Goal: Task Accomplishment & Management: Use online tool/utility

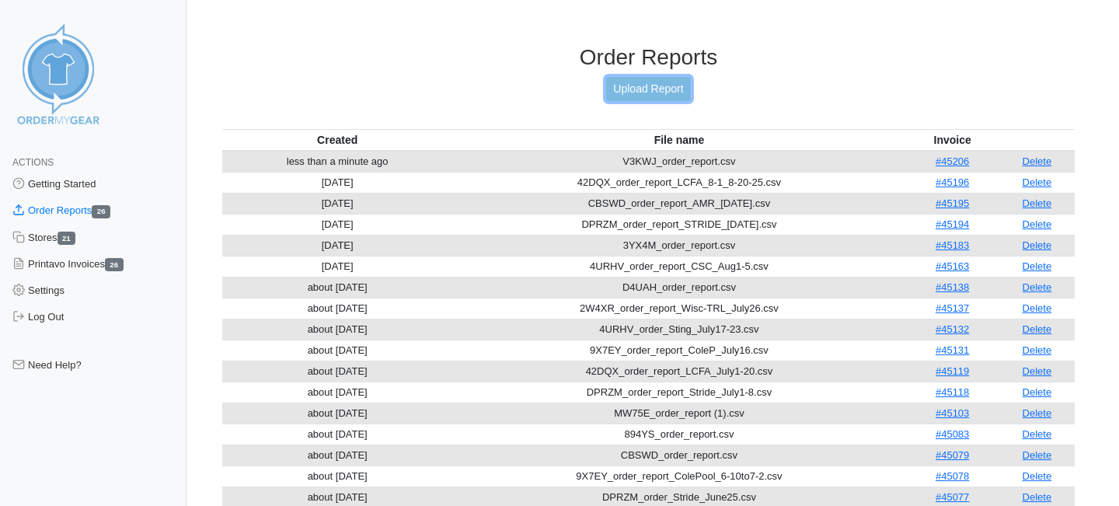
click at [674, 86] on link "Upload Report" at bounding box center [648, 89] width 84 height 24
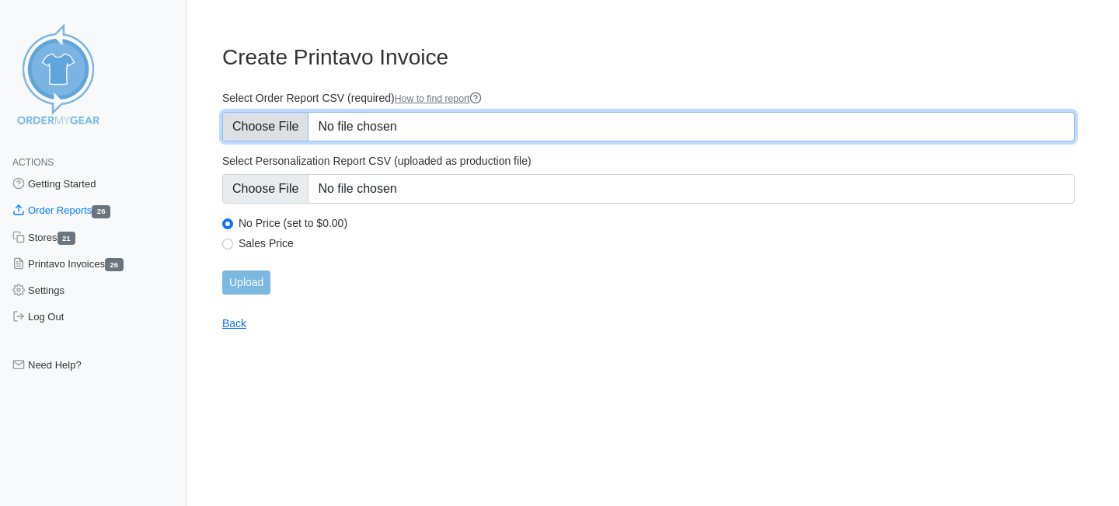
click at [279, 126] on input "Select Order Report CSV (required) How to find report" at bounding box center [648, 127] width 852 height 30
type input "C:\fakepath\5AQNF_order_report.csv"
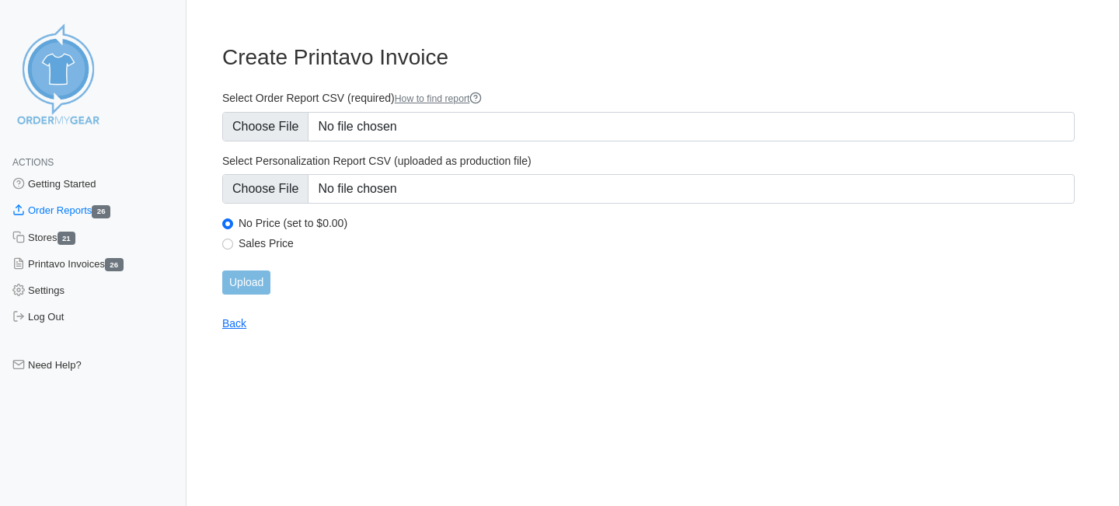
click at [259, 242] on label "Sales Price" at bounding box center [657, 243] width 836 height 14
click at [233, 242] on input "Sales Price" at bounding box center [227, 244] width 11 height 11
radio input "true"
click at [250, 271] on input "Upload" at bounding box center [246, 282] width 48 height 24
